Goal: Information Seeking & Learning: Learn about a topic

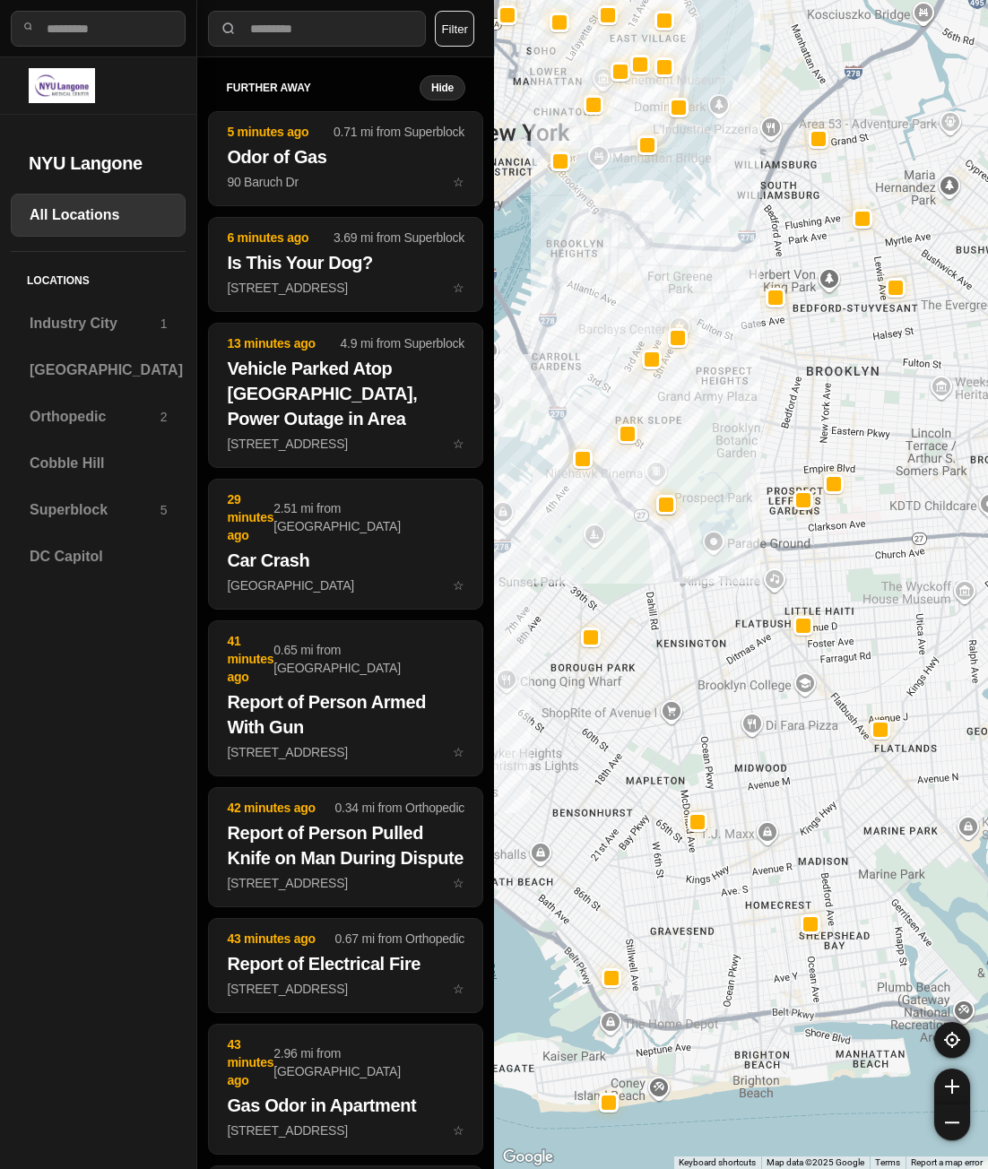
select select "*"
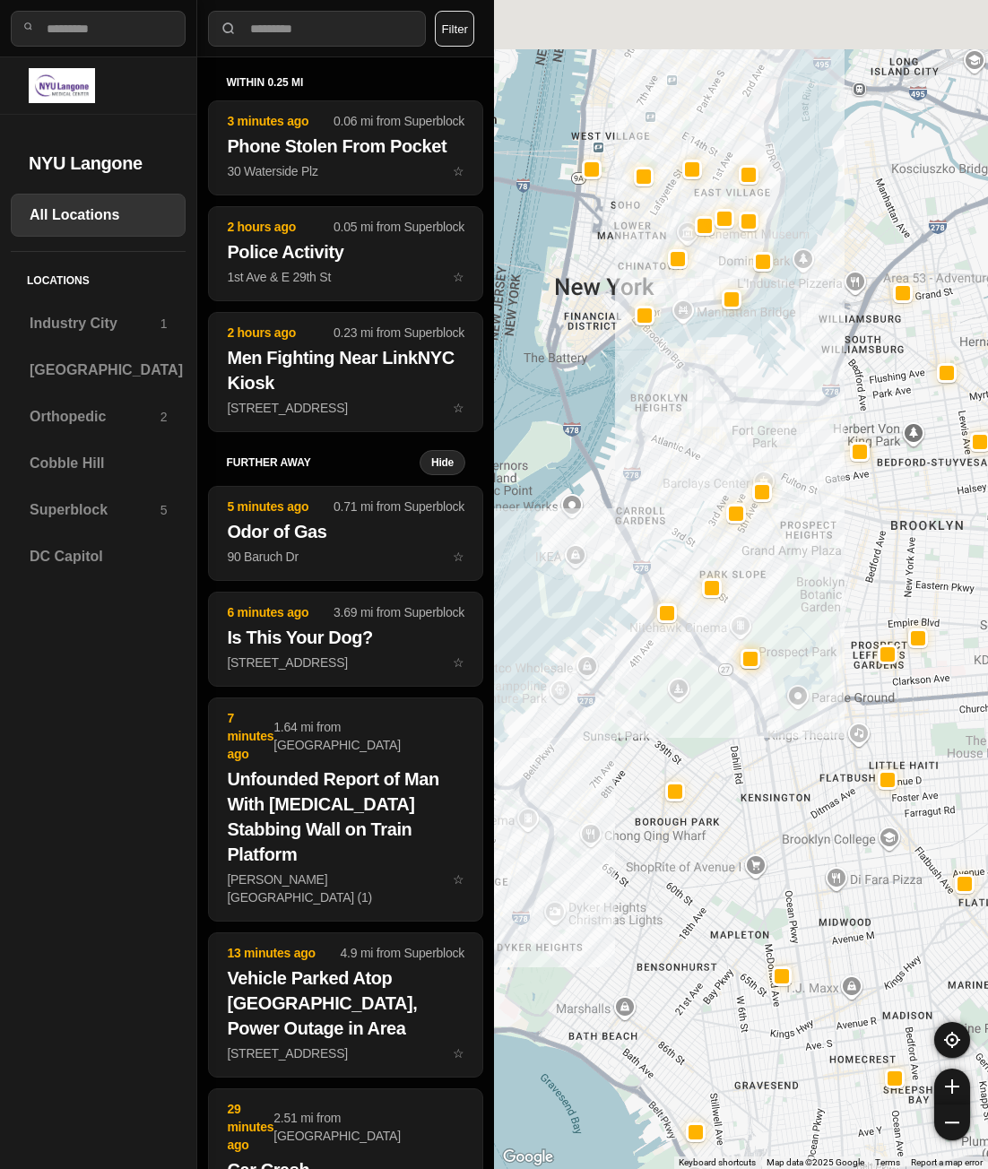
drag, startPoint x: 684, startPoint y: 552, endPoint x: 776, endPoint y: 714, distance: 186.7
click at [776, 714] on div at bounding box center [741, 584] width 494 height 1169
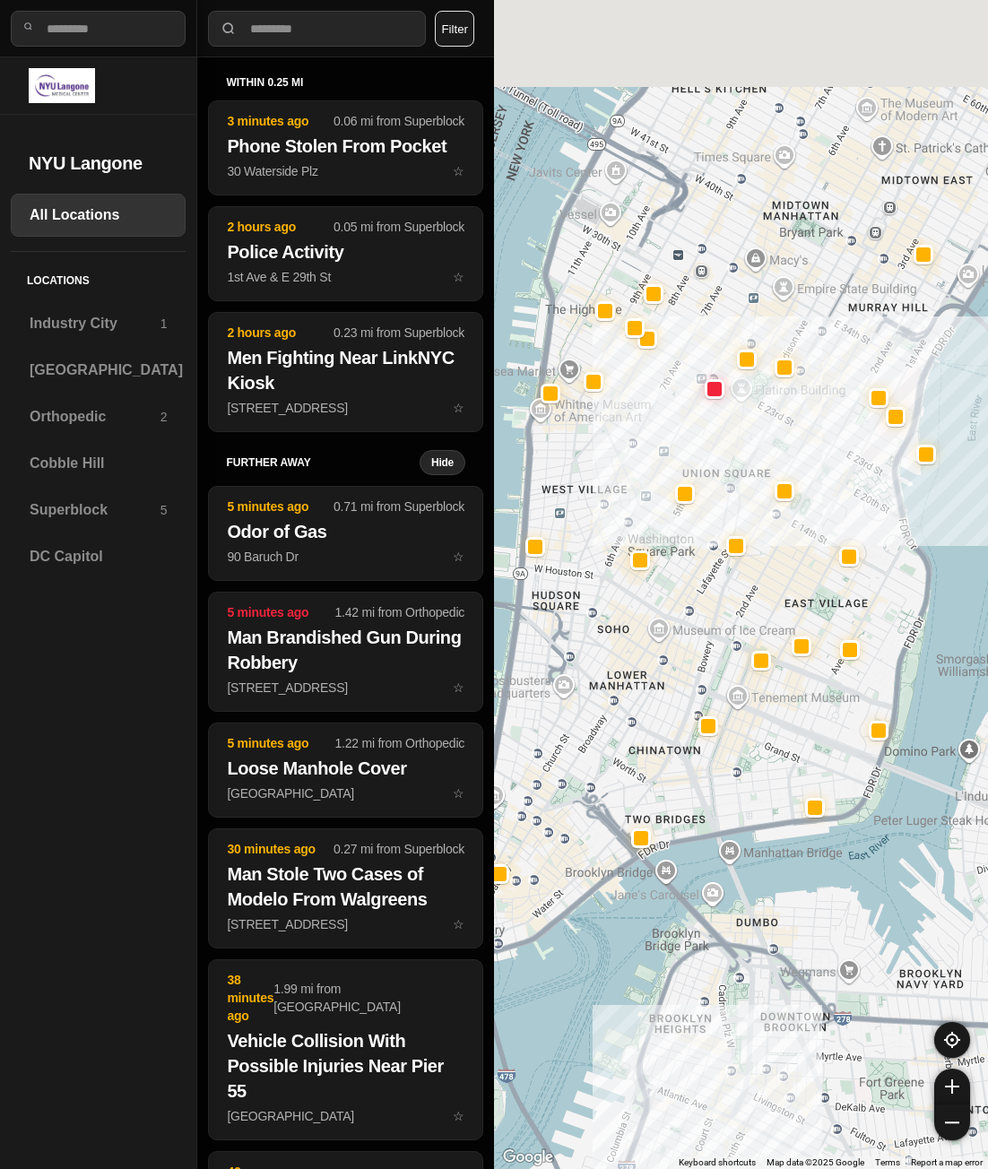
drag, startPoint x: 775, startPoint y: 323, endPoint x: 732, endPoint y: 576, distance: 257.2
click at [732, 576] on div at bounding box center [741, 584] width 494 height 1169
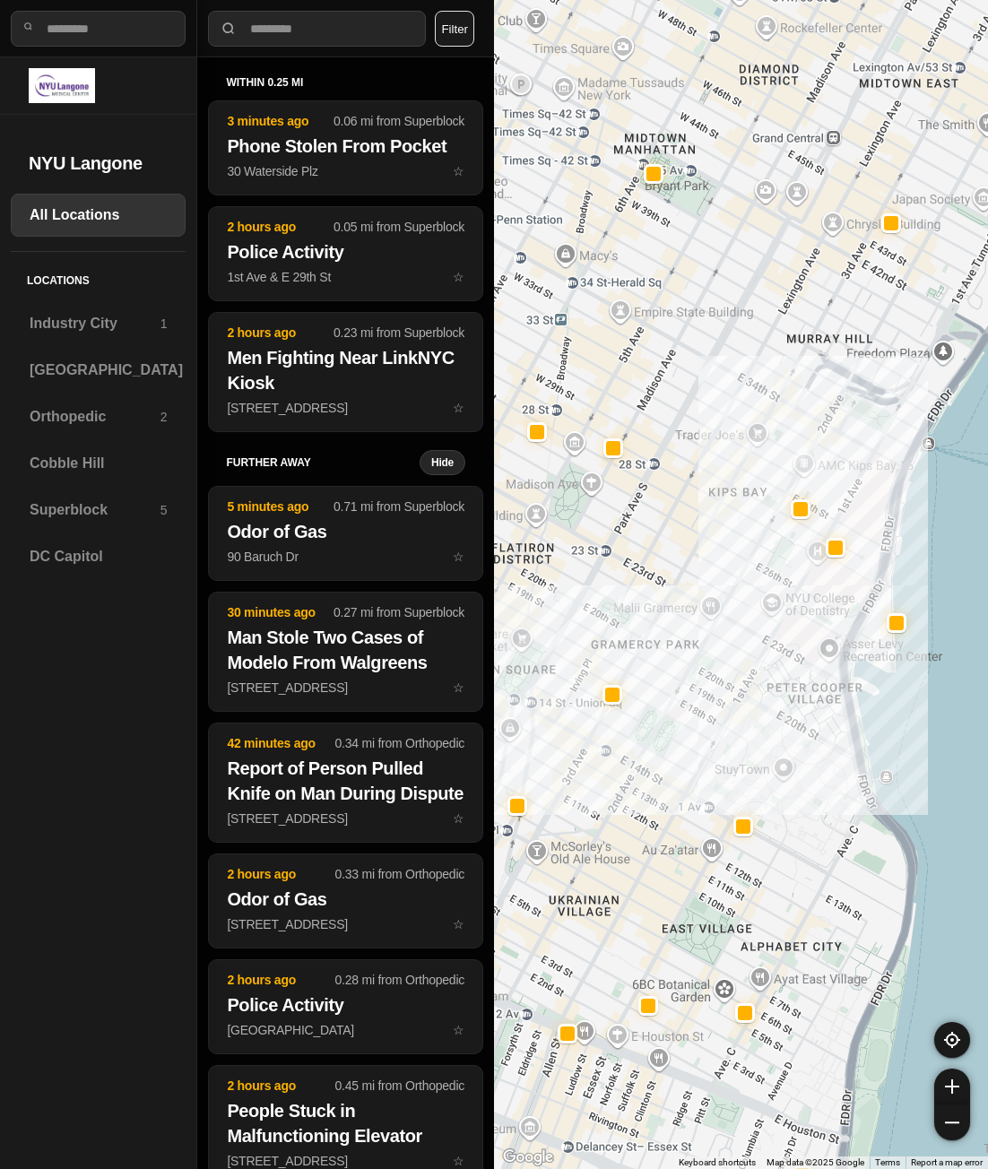
drag, startPoint x: 859, startPoint y: 454, endPoint x: 766, endPoint y: 556, distance: 138.3
click at [766, 556] on div at bounding box center [741, 584] width 494 height 1169
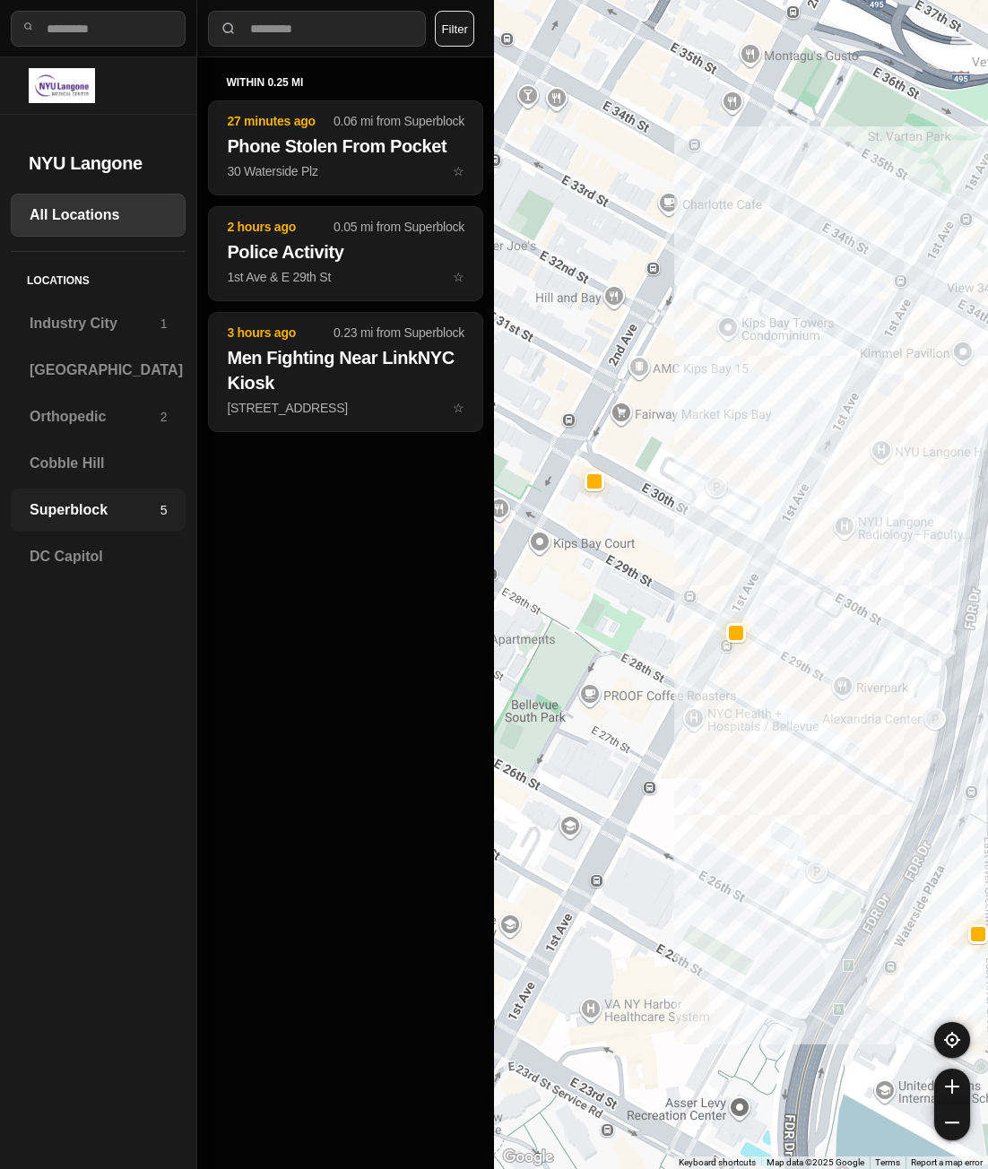
click at [77, 507] on h3 "Superblock" at bounding box center [95, 510] width 131 height 22
